Goal: Check status: Check status

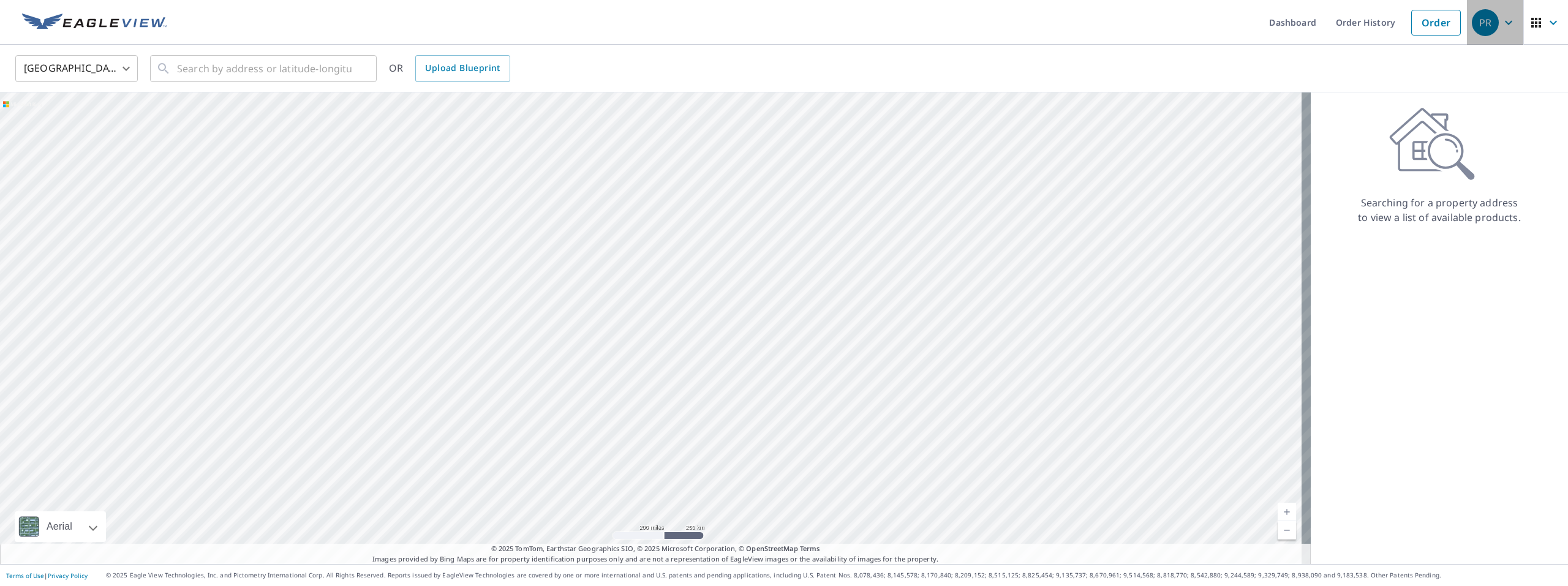
click at [1504, 21] on icon "button" at bounding box center [1507, 22] width 14 height 14
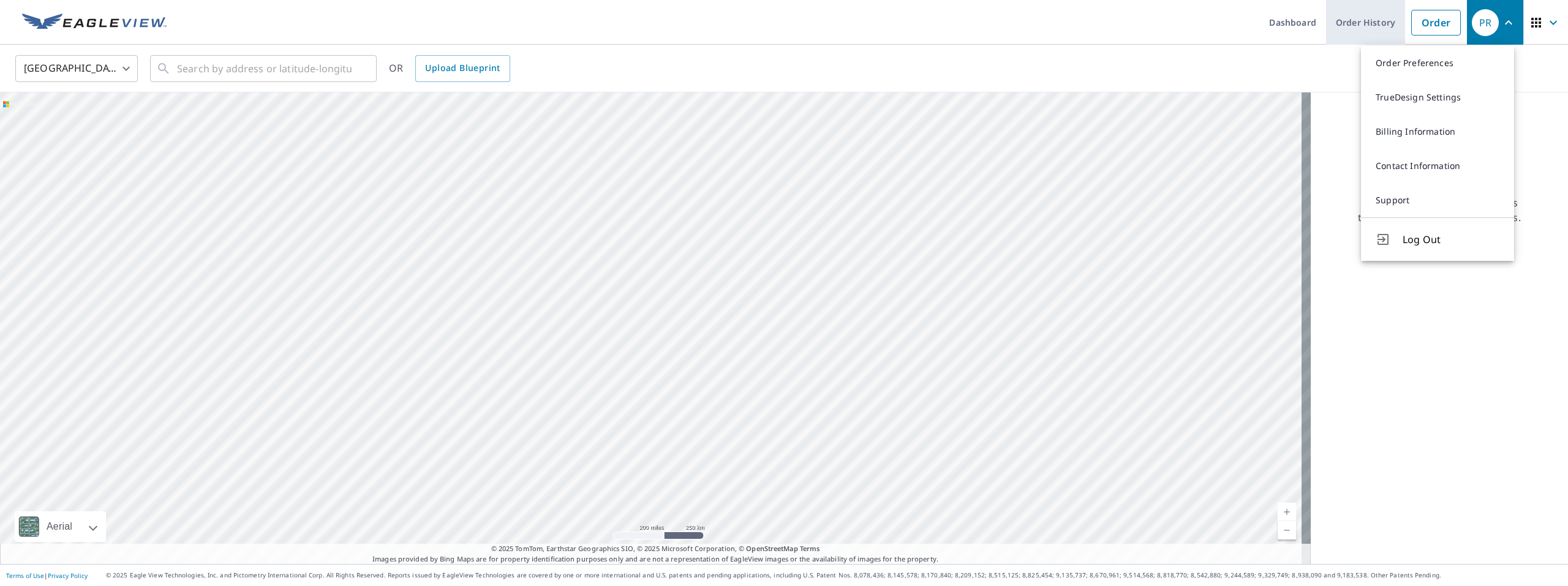
click at [1369, 26] on link "Order History" at bounding box center [1365, 22] width 79 height 45
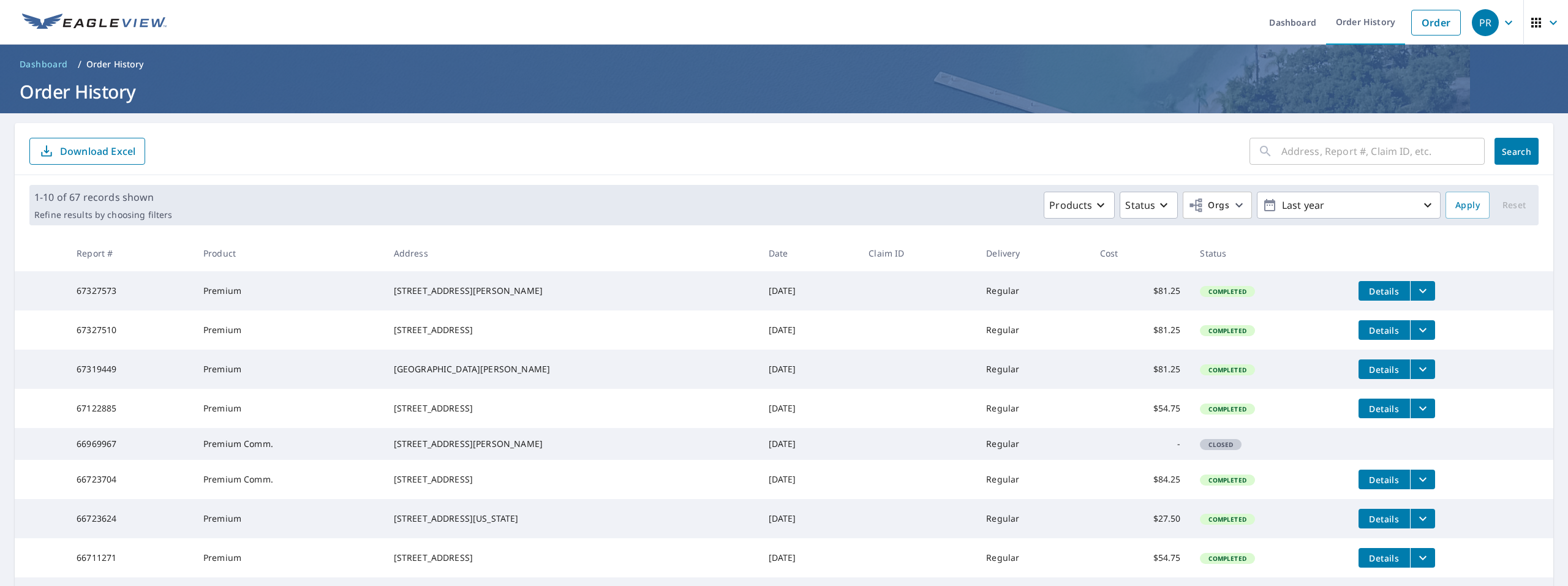
click at [1418, 288] on button "filesDropdownBtn-67327573" at bounding box center [1422, 291] width 25 height 20
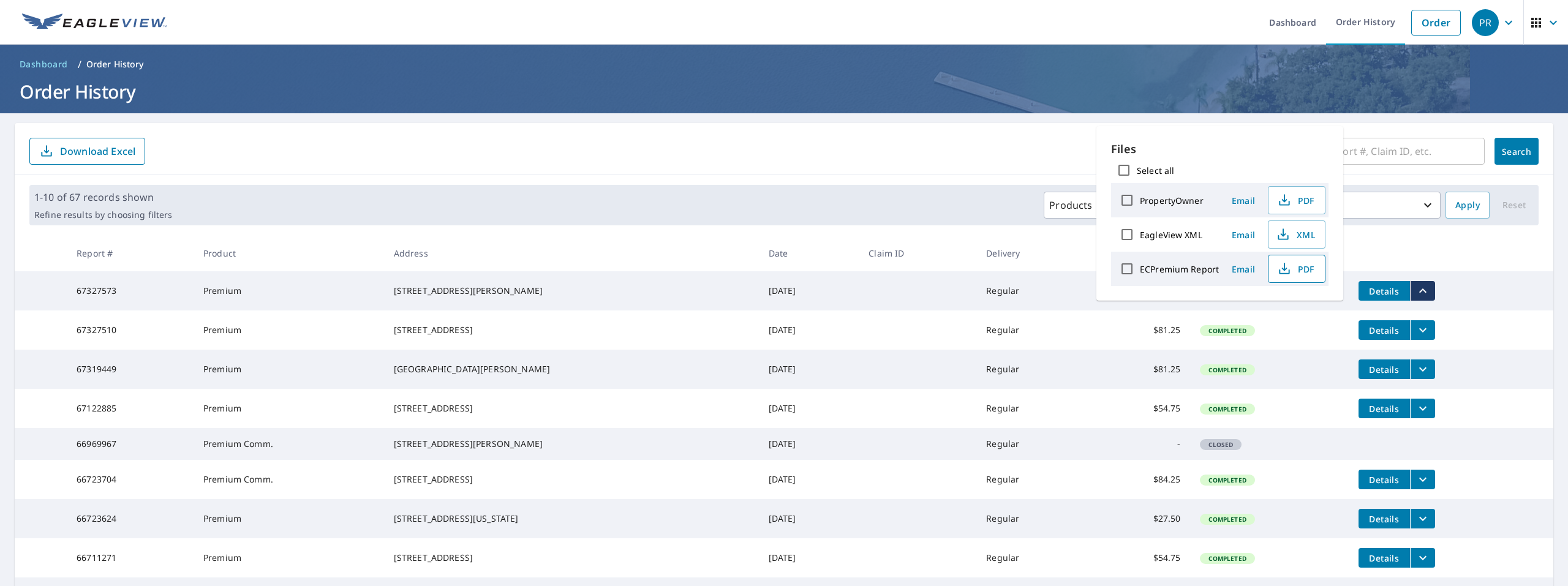
click at [1290, 272] on span "PDF" at bounding box center [1296, 269] width 39 height 14
click at [1415, 330] on icon "filesDropdownBtn-67327510" at bounding box center [1422, 329] width 14 height 14
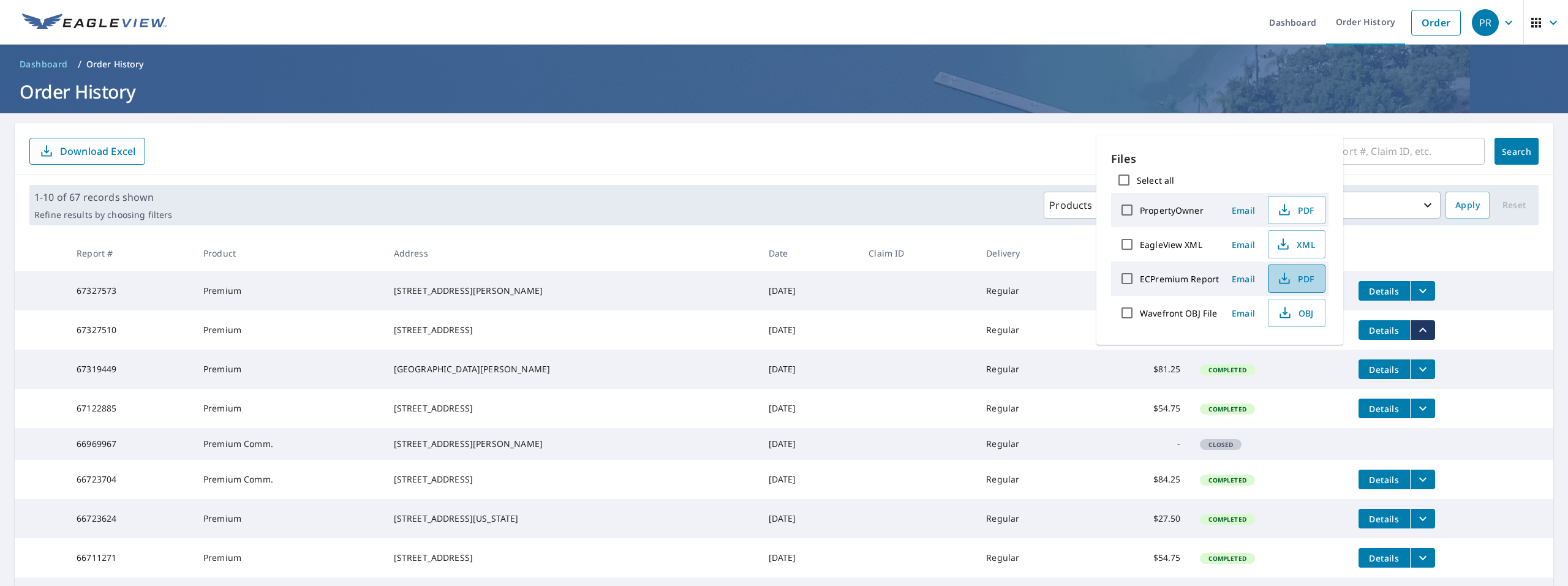
click at [1299, 277] on span "PDF" at bounding box center [1296, 278] width 39 height 14
